Goal: Information Seeking & Learning: Learn about a topic

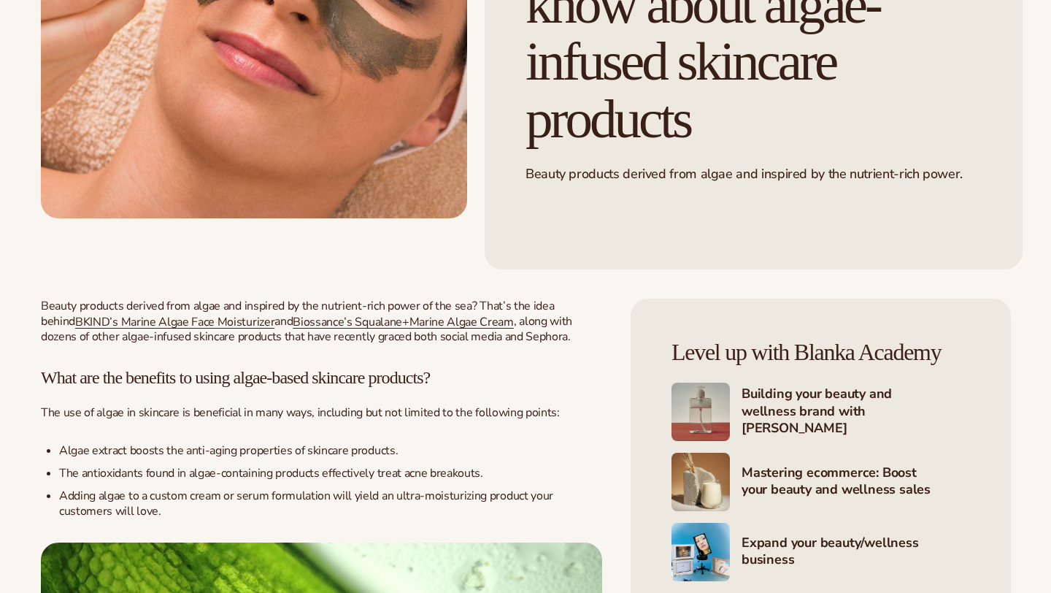
scroll to position [531, 0]
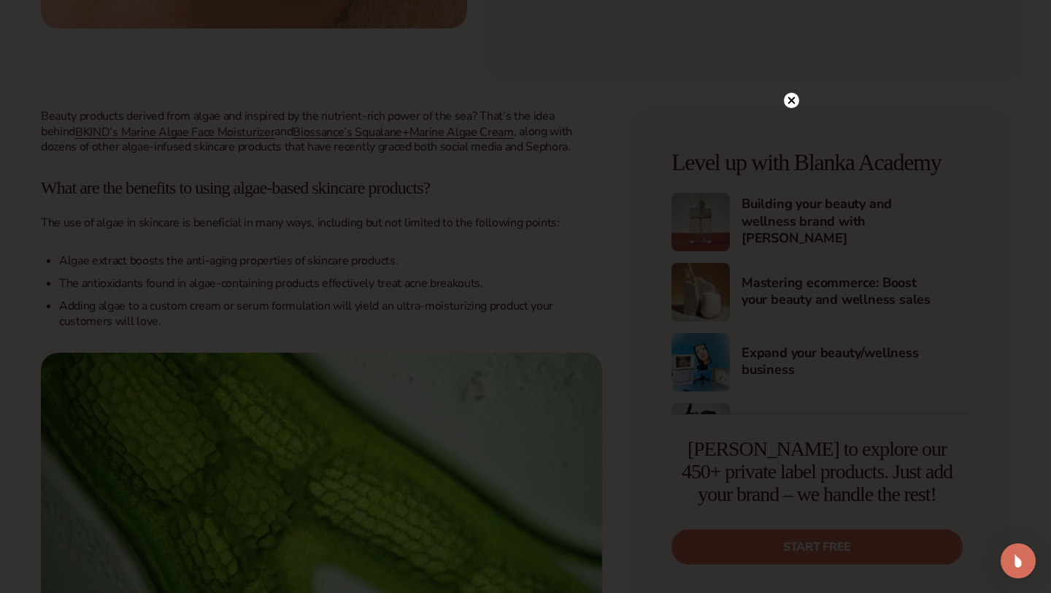
click at [789, 105] on circle at bounding box center [791, 100] width 15 height 15
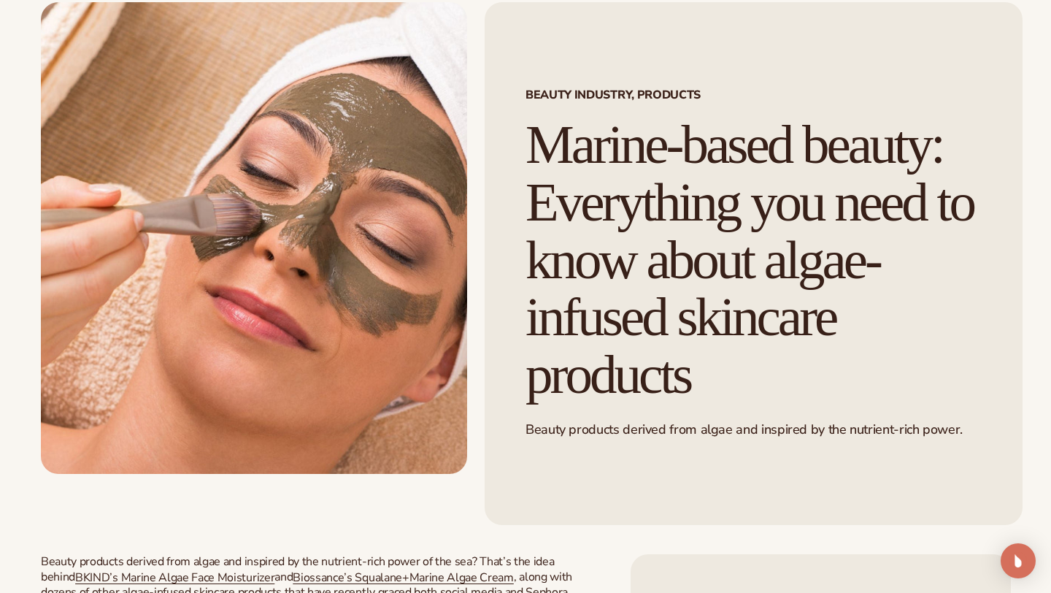
scroll to position [0, 0]
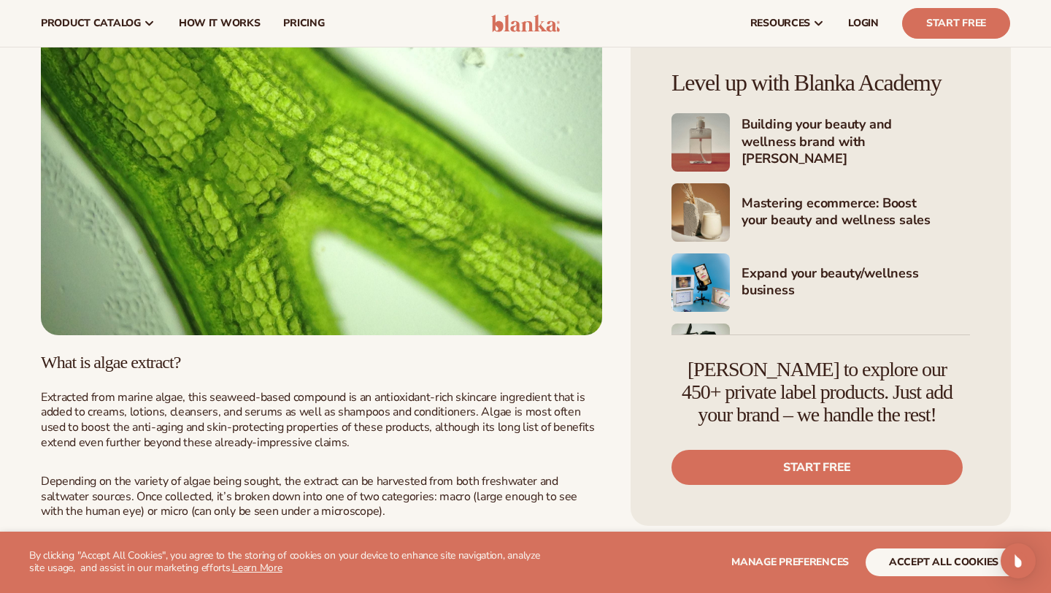
scroll to position [579, 0]
